Goal: Task Accomplishment & Management: Complete application form

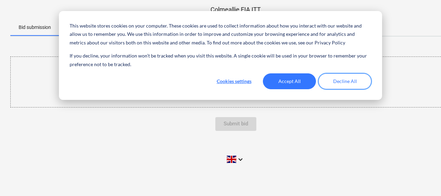
click at [324, 83] on button "Decline All" at bounding box center [344, 81] width 53 height 16
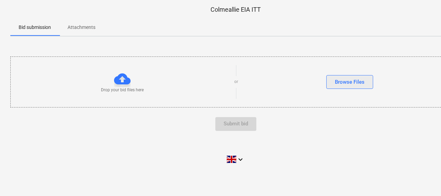
click at [344, 79] on div "Browse Files" at bounding box center [350, 81] width 30 height 9
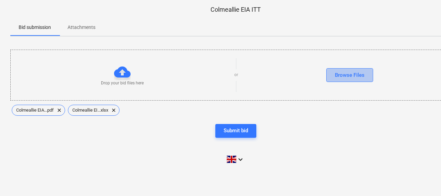
click at [335, 74] on div "Browse Files" at bounding box center [350, 75] width 30 height 9
click at [340, 75] on div "Browse Files" at bounding box center [350, 75] width 30 height 9
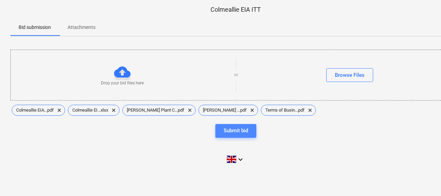
click at [227, 131] on div "Submit bid" at bounding box center [235, 130] width 24 height 9
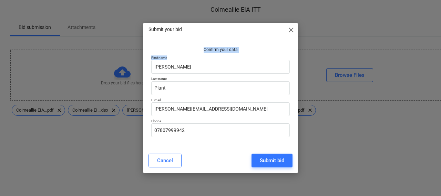
drag, startPoint x: 232, startPoint y: 27, endPoint x: 241, endPoint y: 50, distance: 24.4
click at [243, 56] on div "Submit your bid close Confirm your data First name [PERSON_NAME] Last name Plan…" at bounding box center [220, 98] width 155 height 150
click at [249, 44] on div "Submit your bid close Confirm your data First name [PERSON_NAME] Last name Plan…" at bounding box center [220, 98] width 155 height 150
click at [267, 161] on div "Submit bid" at bounding box center [272, 160] width 24 height 9
